Goal: Task Accomplishment & Management: Complete application form

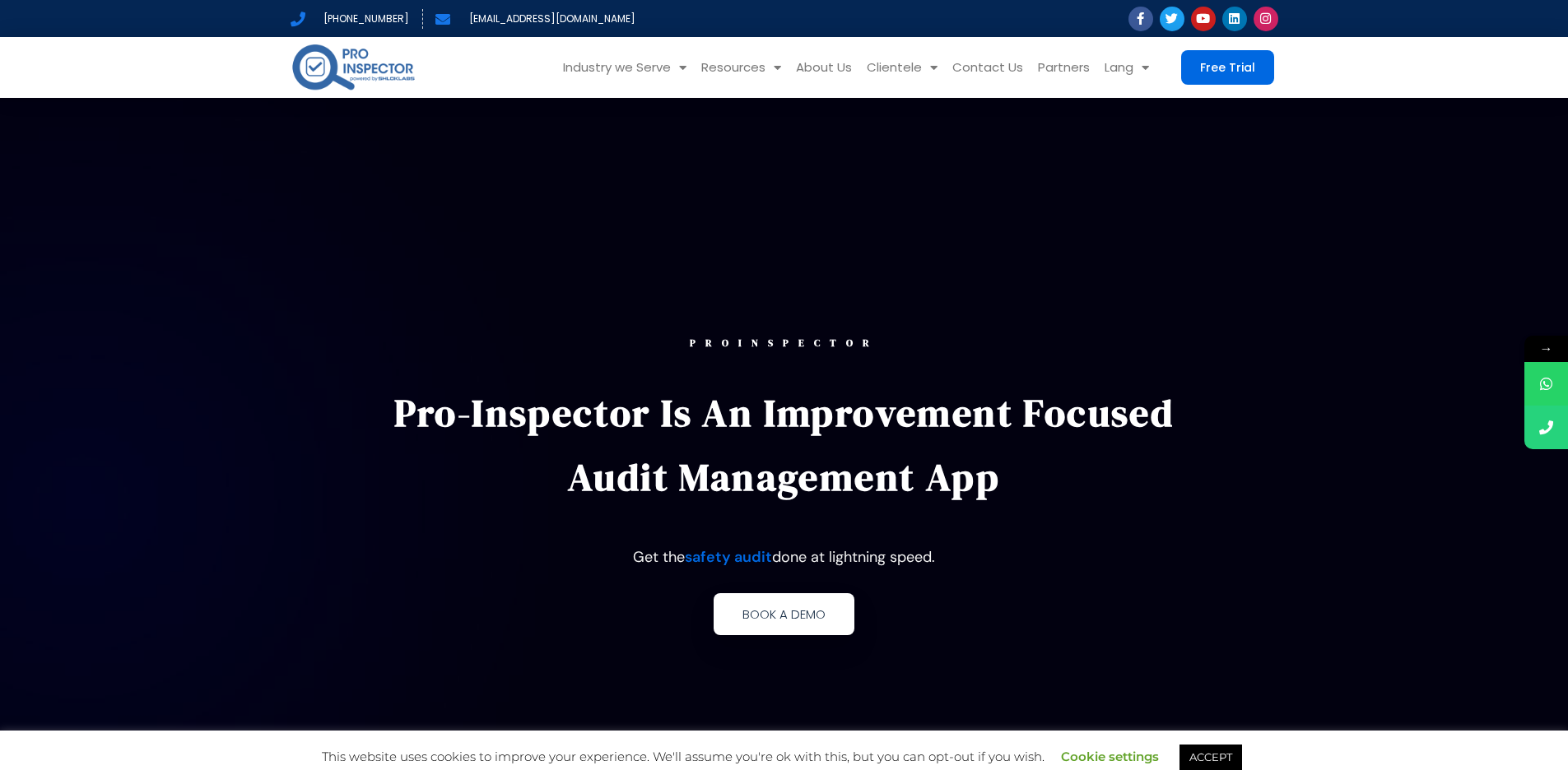
click at [809, 624] on link "Book a demo" at bounding box center [784, 614] width 140 height 42
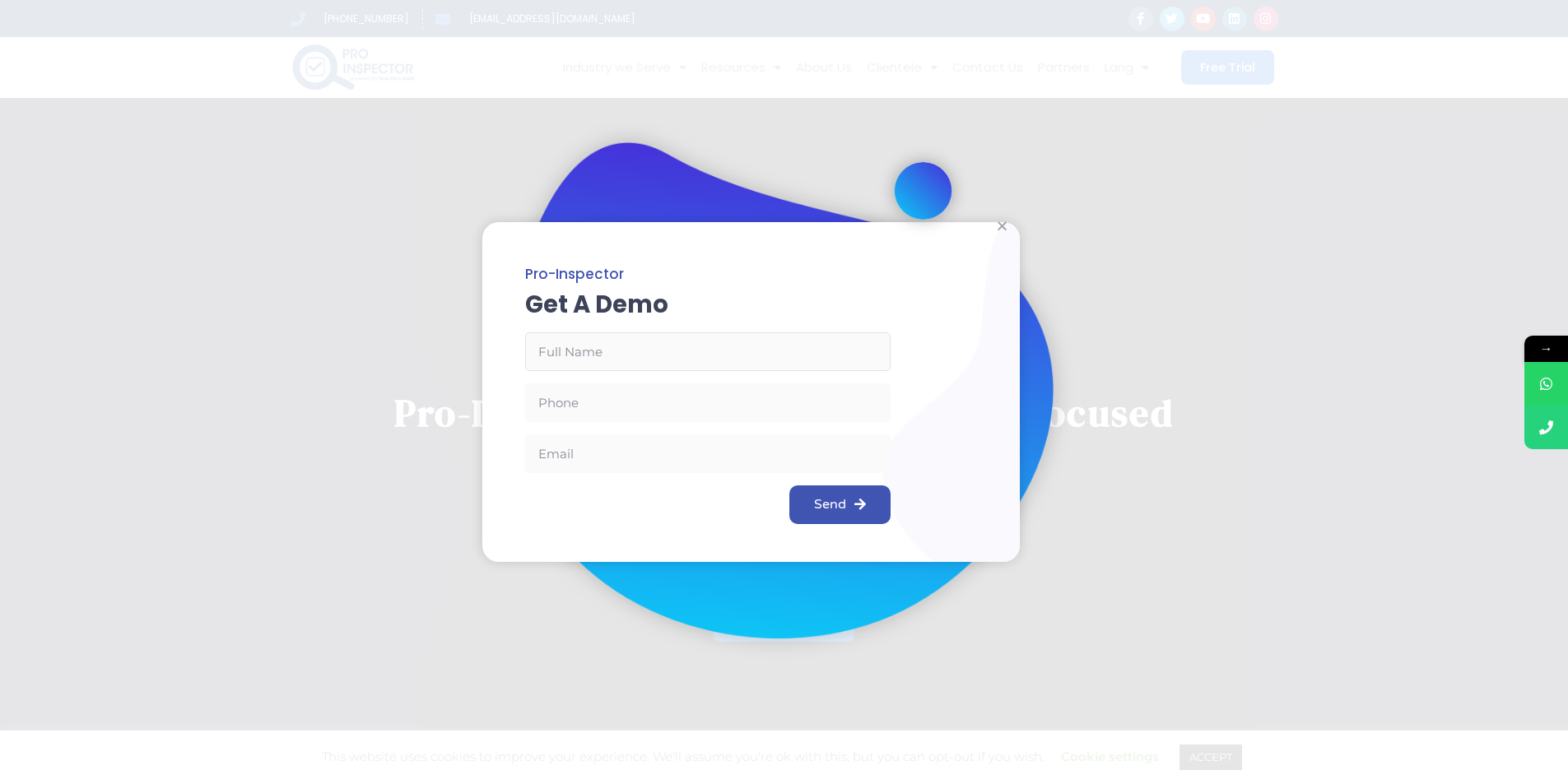
click at [668, 355] on input "Email Address" at bounding box center [707, 351] width 365 height 39
type input "[PERSON_NAME]"
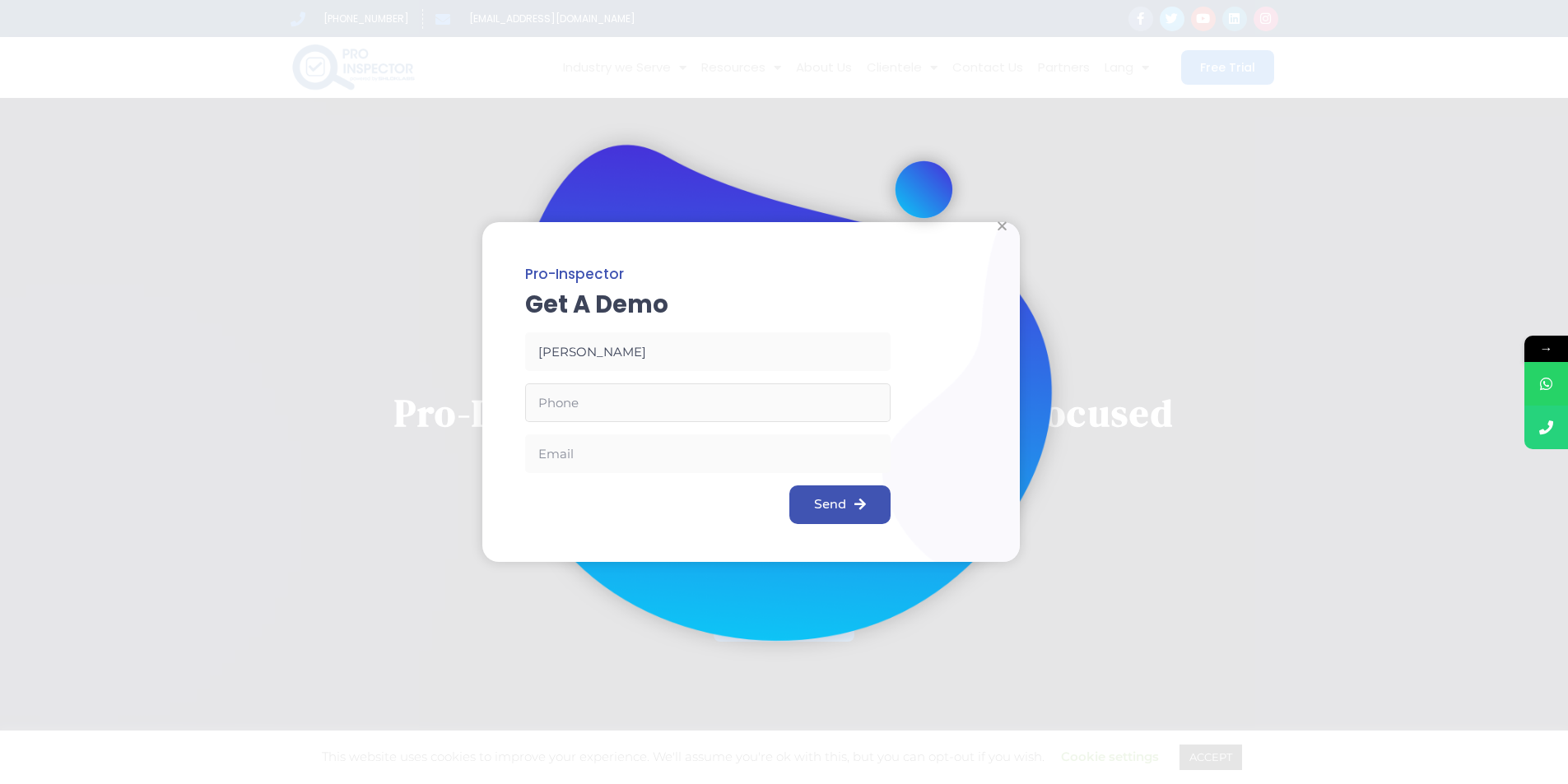
click at [600, 416] on input "Phone" at bounding box center [707, 403] width 365 height 39
type input "7447753094"
click at [592, 462] on input "Email" at bounding box center [707, 454] width 365 height 39
type input "[EMAIL_ADDRESS][DOMAIN_NAME]"
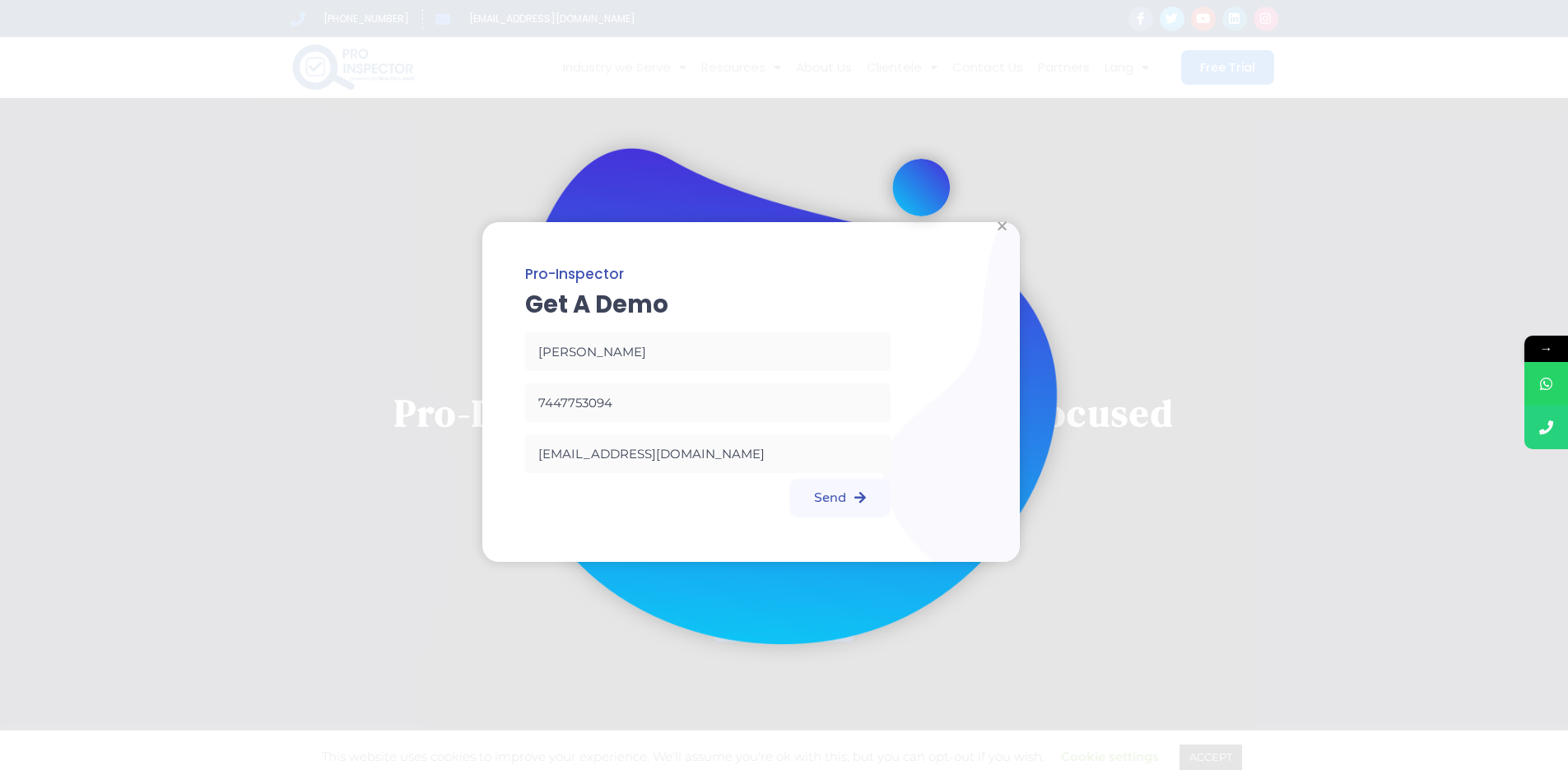
click at [845, 513] on button "Send" at bounding box center [840, 498] width 102 height 39
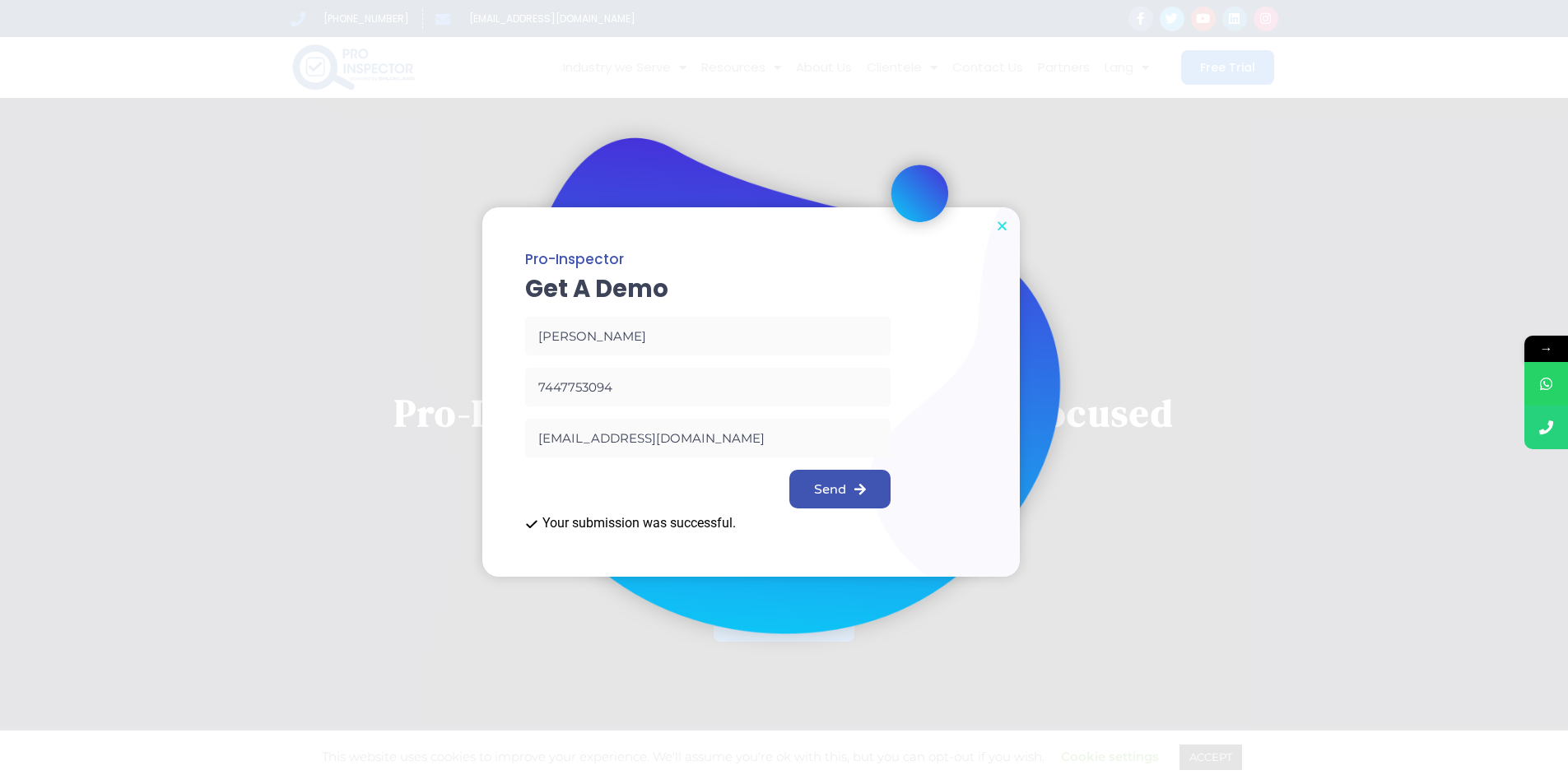
click at [1000, 227] on icon "Close" at bounding box center [1001, 226] width 13 height 13
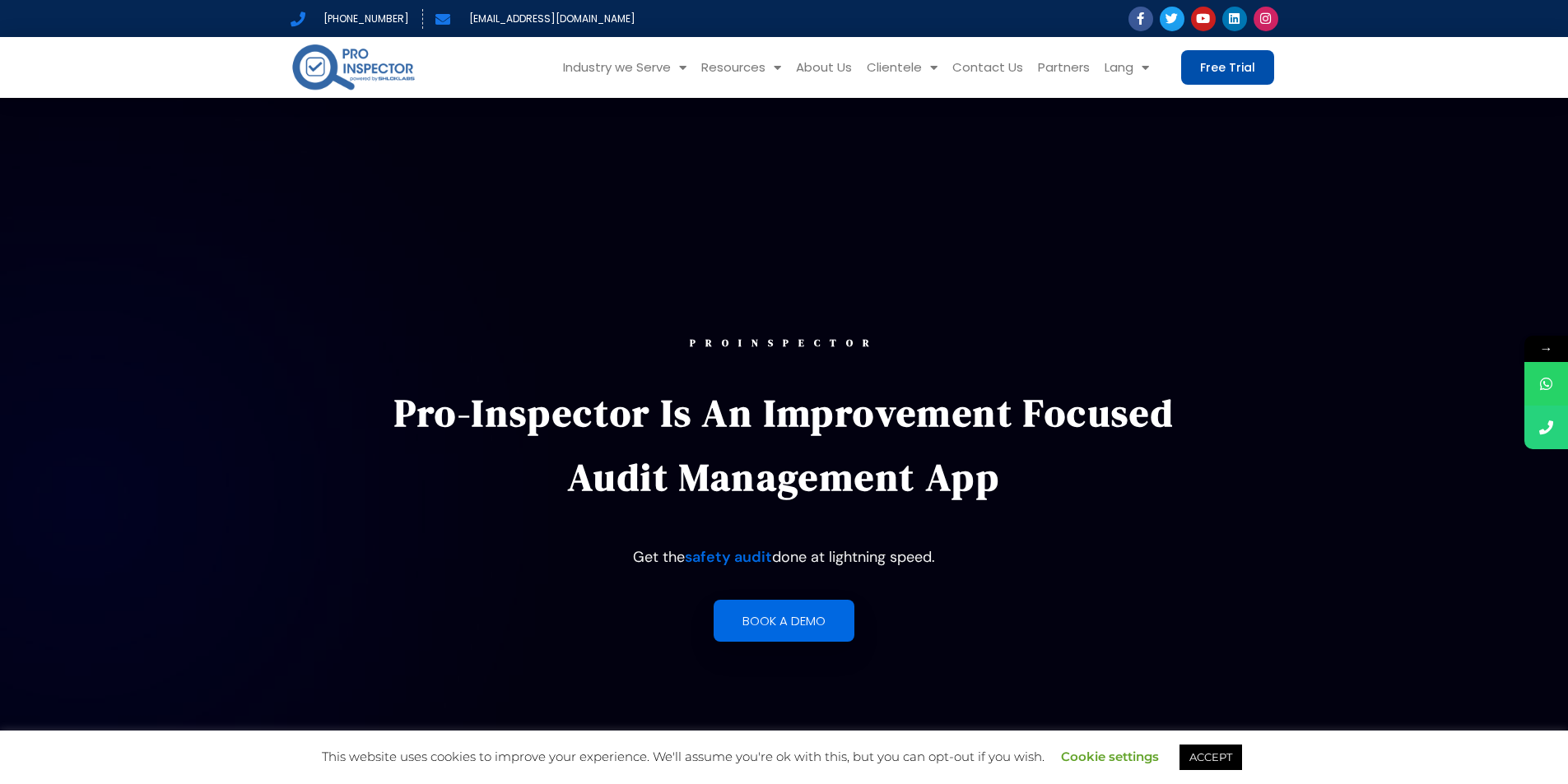
click at [1210, 67] on span "Free Trial" at bounding box center [1227, 68] width 55 height 12
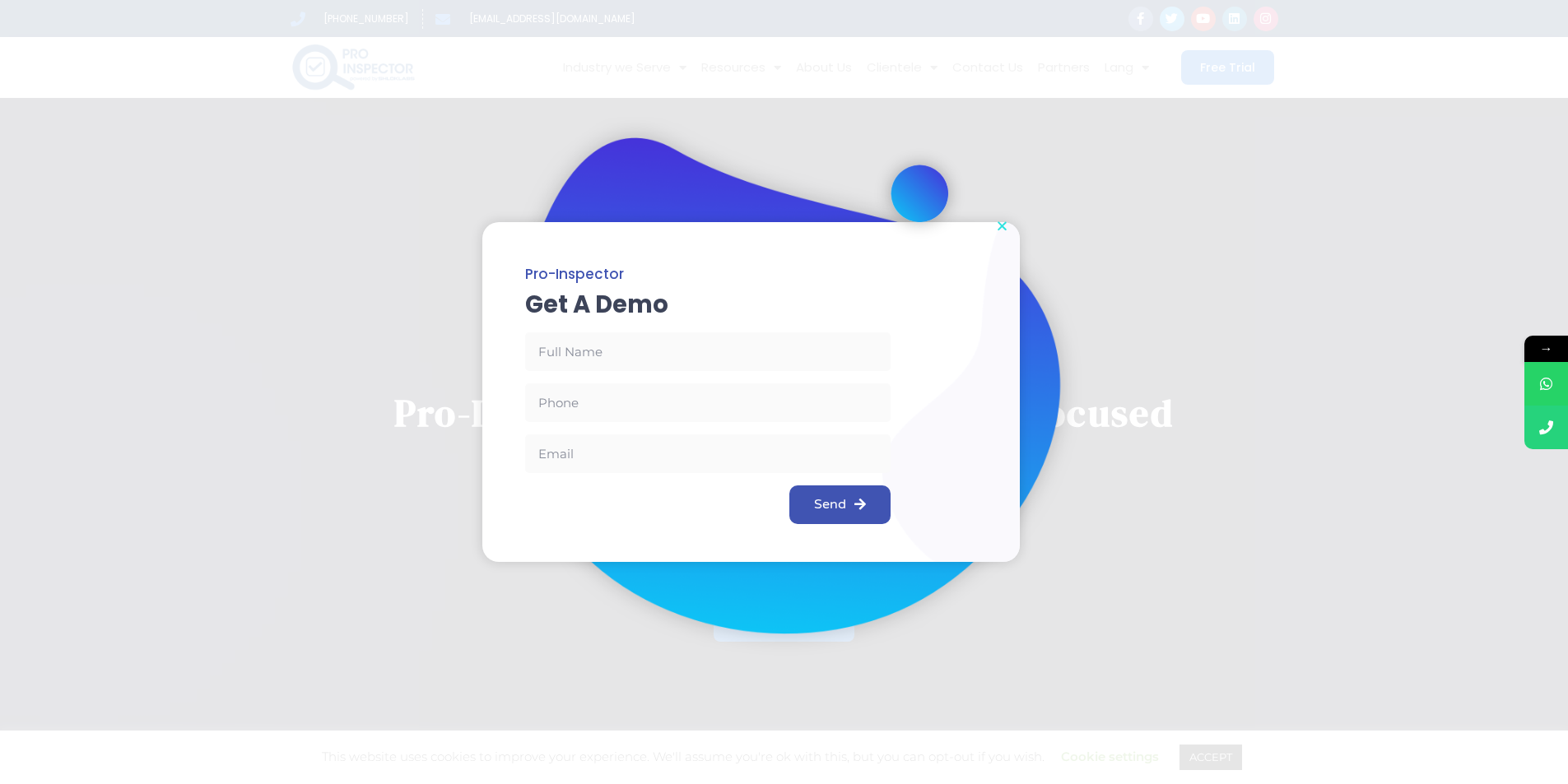
click at [1001, 225] on icon "Close" at bounding box center [1001, 226] width 13 height 13
